Goal: Task Accomplishment & Management: Manage account settings

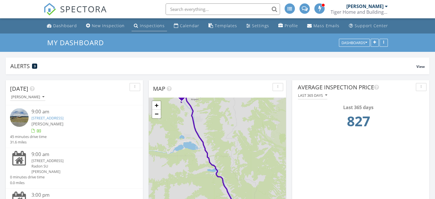
click at [144, 26] on div "Inspections" at bounding box center [152, 25] width 25 height 5
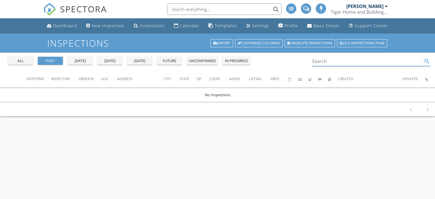
click at [319, 64] on input "Search" at bounding box center [367, 61] width 111 height 9
click at [22, 61] on div "all" at bounding box center [20, 61] width 21 height 6
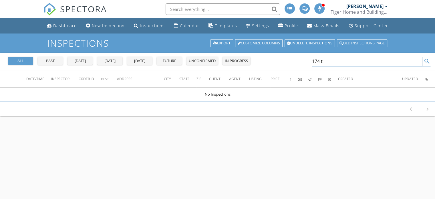
click at [325, 61] on input "174 t" at bounding box center [367, 61] width 111 height 9
type input "1"
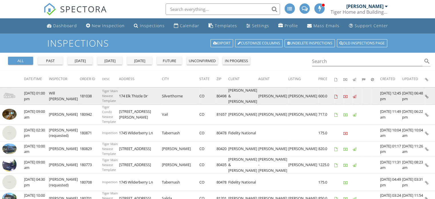
click at [132, 97] on td "174 Elk Thistle Dr" at bounding box center [140, 95] width 43 height 17
click at [11, 97] on img at bounding box center [9, 96] width 14 height 14
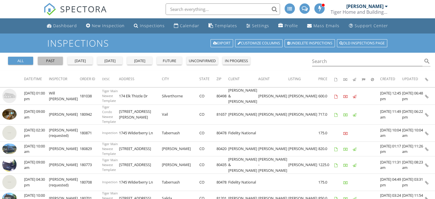
click at [49, 60] on div "past" at bounding box center [50, 61] width 21 height 6
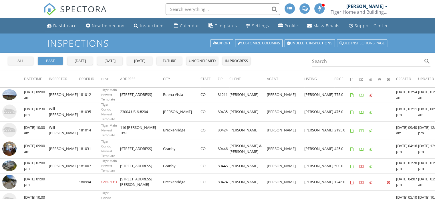
click at [63, 28] on div "Dashboard" at bounding box center [65, 25] width 24 height 5
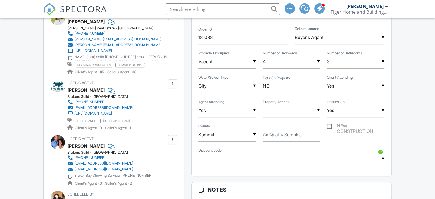
scroll to position [347, 0]
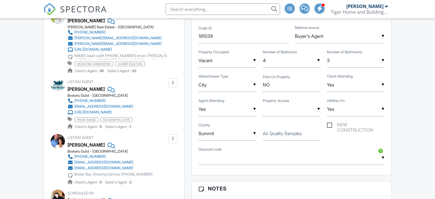
click at [81, 93] on div "Cynthia Weld" at bounding box center [85, 89] width 37 height 9
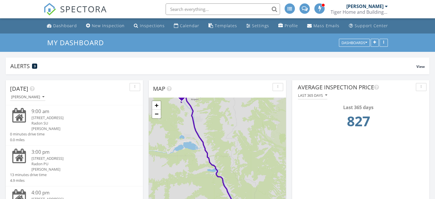
scroll to position [43, 0]
click at [57, 155] on div "[STREET_ADDRESS]" at bounding box center [79, 157] width 97 height 5
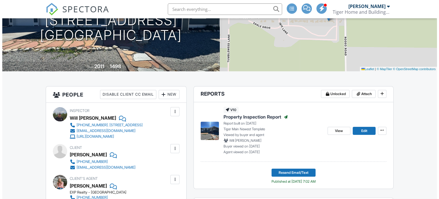
scroll to position [82, 0]
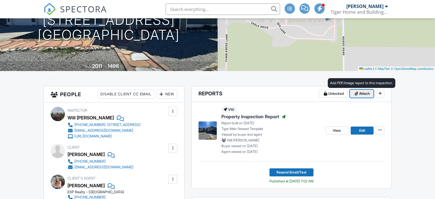
click at [362, 96] on span "Attach" at bounding box center [364, 94] width 11 height 6
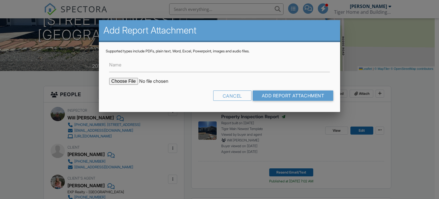
click at [118, 66] on label "Name" at bounding box center [115, 64] width 12 height 6
click at [118, 66] on input "Name" at bounding box center [219, 65] width 221 height 14
type input "Radon Report"
click at [123, 81] on input "file" at bounding box center [157, 81] width 97 height 7
type input "C:\fakepath\Radon Results 104-Red-Tail-Blvd Buena Vista.pdf"
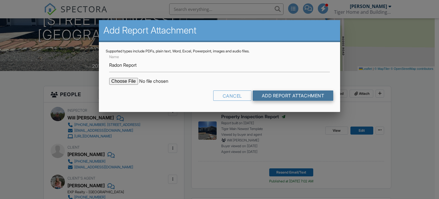
click at [290, 96] on input "Add Report Attachment" at bounding box center [293, 95] width 81 height 10
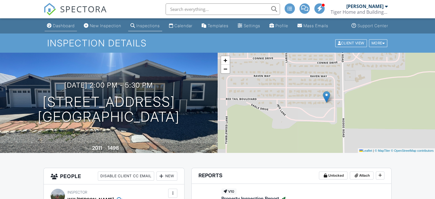
click at [58, 28] on div "Dashboard" at bounding box center [64, 25] width 22 height 5
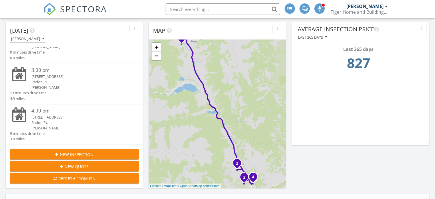
scroll to position [59, 0]
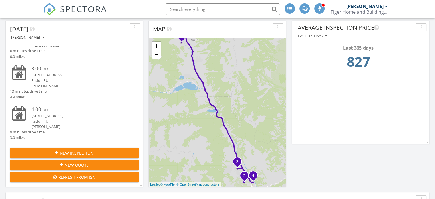
click at [75, 115] on div "322 Weathervane Ln , Buena Vista, CO 81211" at bounding box center [79, 115] width 97 height 5
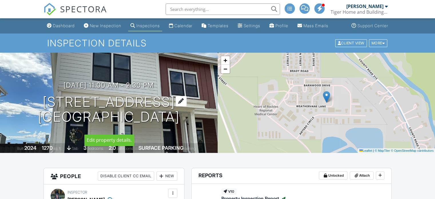
click at [98, 107] on h1 "[STREET_ADDRESS] [GEOGRAPHIC_DATA], CO 81211" at bounding box center [109, 109] width 142 height 30
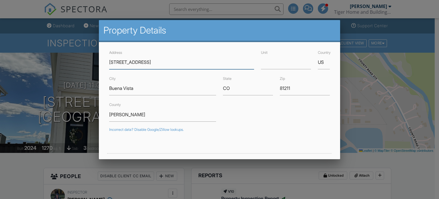
click at [140, 63] on input "[STREET_ADDRESS]" at bounding box center [181, 62] width 145 height 14
drag, startPoint x: 140, startPoint y: 63, endPoint x: 145, endPoint y: 61, distance: 5.2
click at [145, 61] on div "Address [STREET_ADDRESS]" at bounding box center [182, 59] width 152 height 20
drag, startPoint x: 157, startPoint y: 62, endPoint x: 107, endPoint y: 61, distance: 49.2
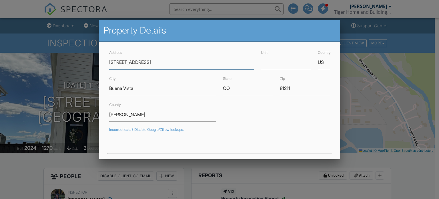
click at [107, 61] on div "Address [STREET_ADDRESS]" at bounding box center [182, 59] width 152 height 20
click at [20, 175] on div at bounding box center [219, 95] width 439 height 248
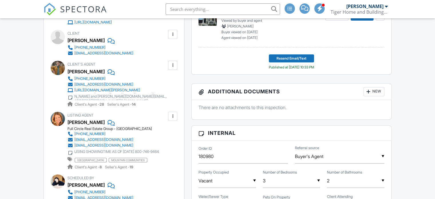
scroll to position [195, 0]
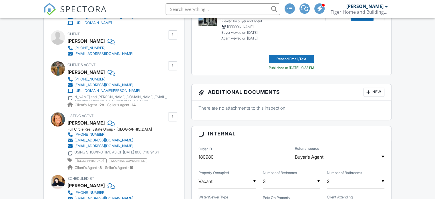
click at [93, 50] on div "[PHONE_NUMBER]" at bounding box center [89, 48] width 31 height 5
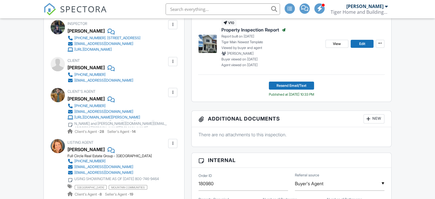
scroll to position [168, 0]
drag, startPoint x: 122, startPoint y: 85, endPoint x: 75, endPoint y: 85, distance: 46.9
click at [75, 83] on div "[PHONE_NUMBER] [EMAIL_ADDRESS][DOMAIN_NAME]" at bounding box center [102, 77] width 70 height 11
copy div "[EMAIL_ADDRESS][DOMAIN_NAME]"
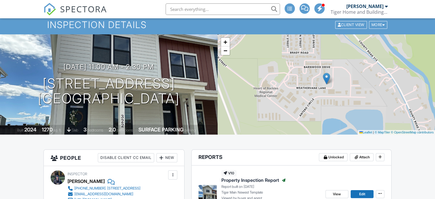
scroll to position [17, 0]
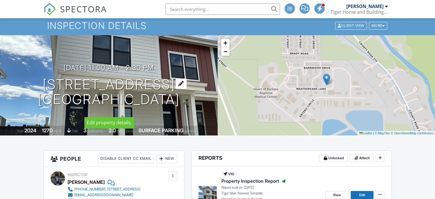
click at [97, 88] on h1 "[STREET_ADDRESS] [GEOGRAPHIC_DATA], CO 81211" at bounding box center [109, 92] width 142 height 30
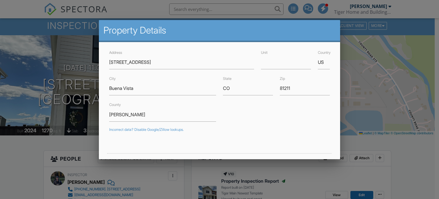
click at [20, 170] on div at bounding box center [219, 95] width 439 height 248
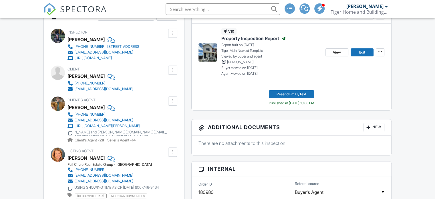
scroll to position [159, 0]
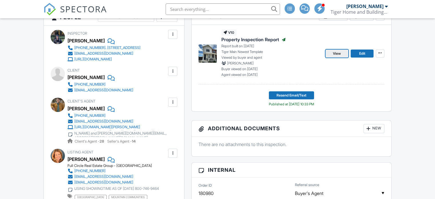
click at [337, 56] on span "View" at bounding box center [337, 54] width 8 height 6
